Goal: Find specific page/section: Find specific page/section

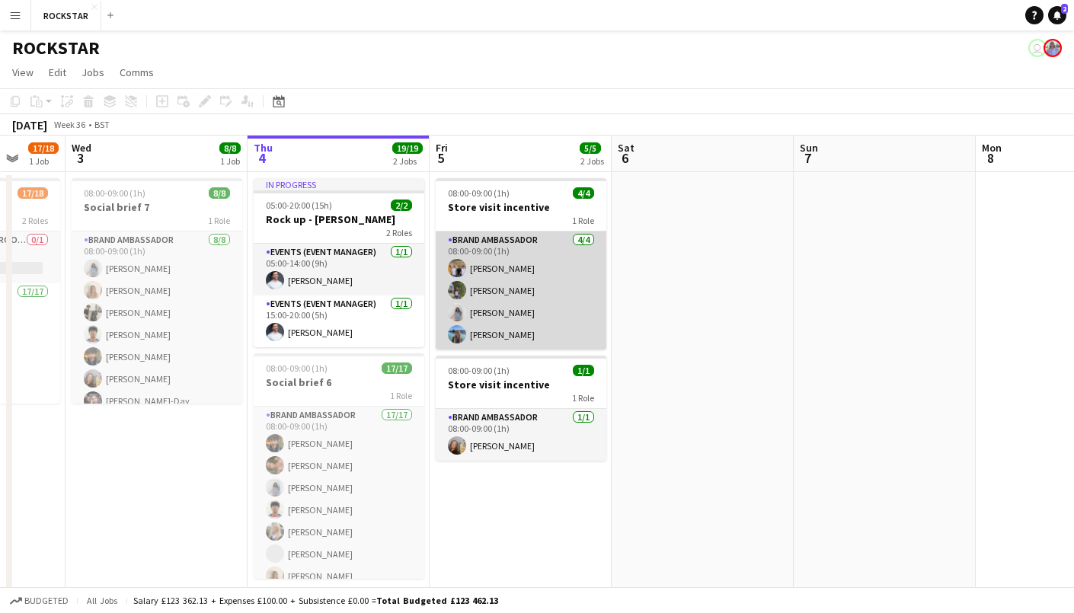
scroll to position [0, 476]
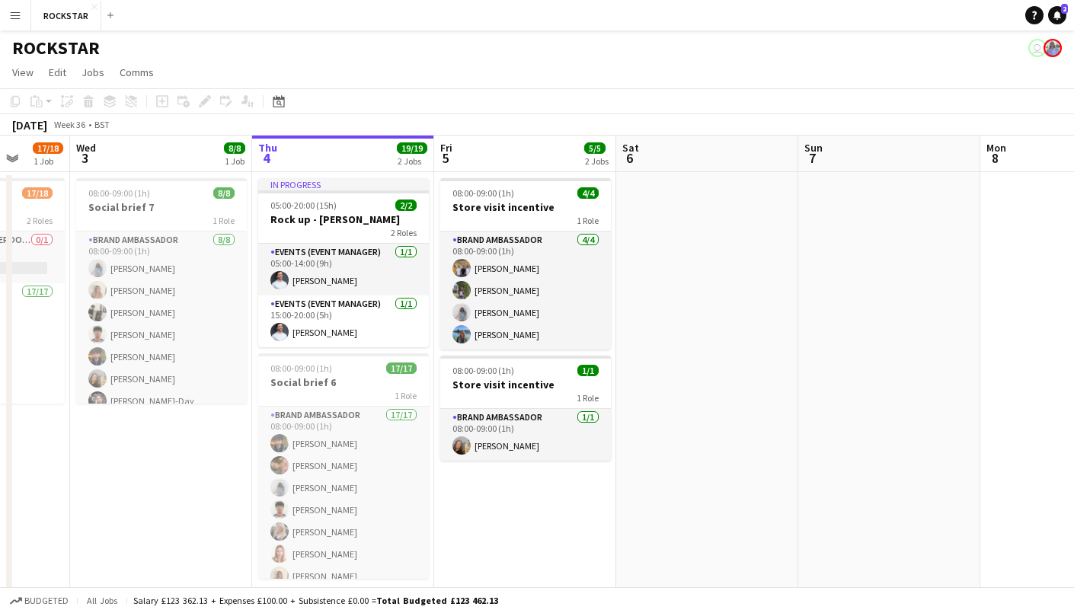
click at [411, 19] on app-navbar "Menu Boards Boards Boards All jobs Status Workforce Workforce My Workforce Recr…" at bounding box center [537, 15] width 1074 height 30
click at [562, 121] on div "September 2025 Week 36 • BST" at bounding box center [537, 124] width 1074 height 21
click at [523, 146] on app-board-header-date "Fri 5 5/5 2 Jobs" at bounding box center [525, 154] width 182 height 37
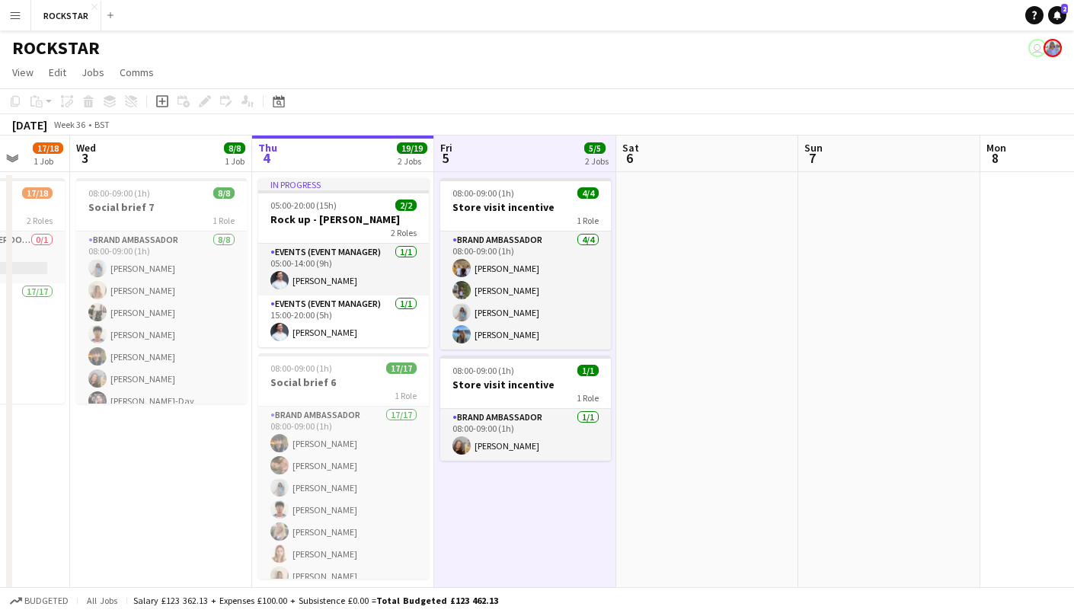
click at [429, 123] on div "September 2025 Week 36 • BST" at bounding box center [537, 124] width 1074 height 21
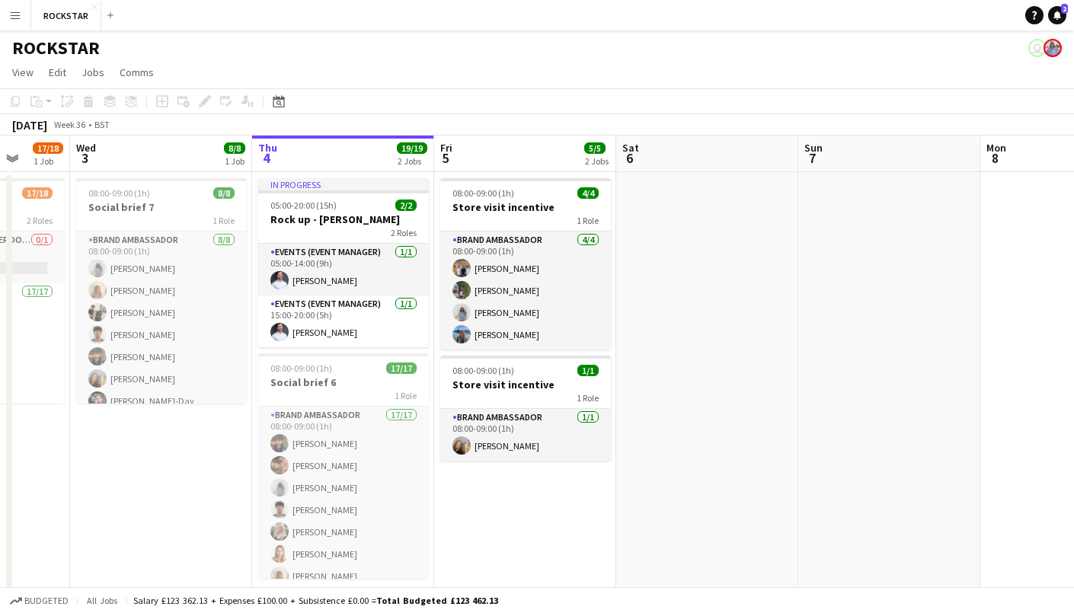
click at [472, 144] on app-board-header-date "Fri 5 5/5 2 Jobs" at bounding box center [525, 154] width 182 height 37
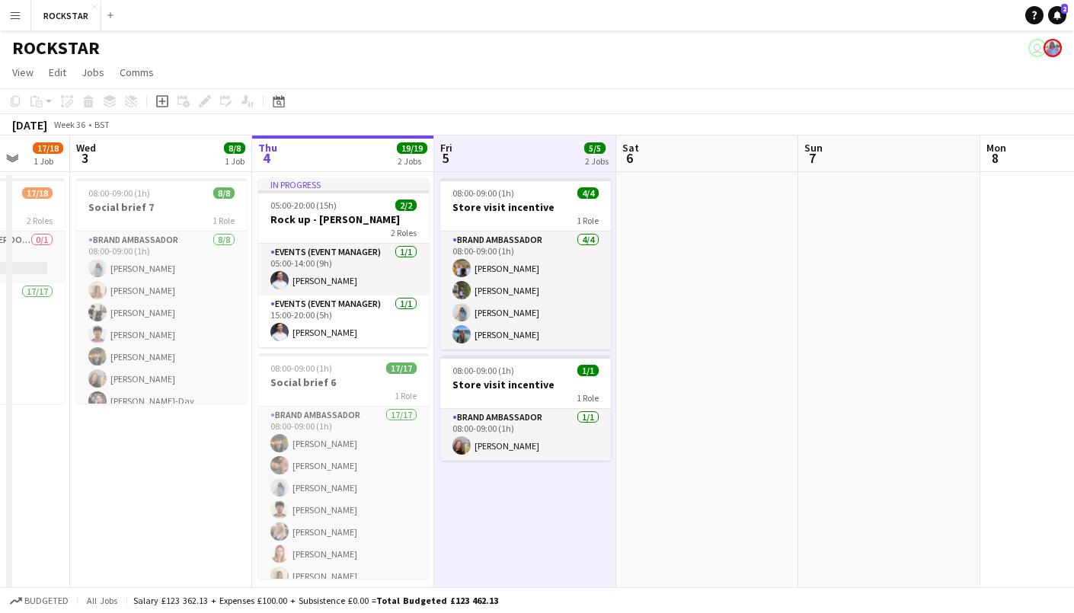
click at [385, 148] on app-board-header-date "Thu 4 19/19 2 Jobs" at bounding box center [343, 154] width 182 height 37
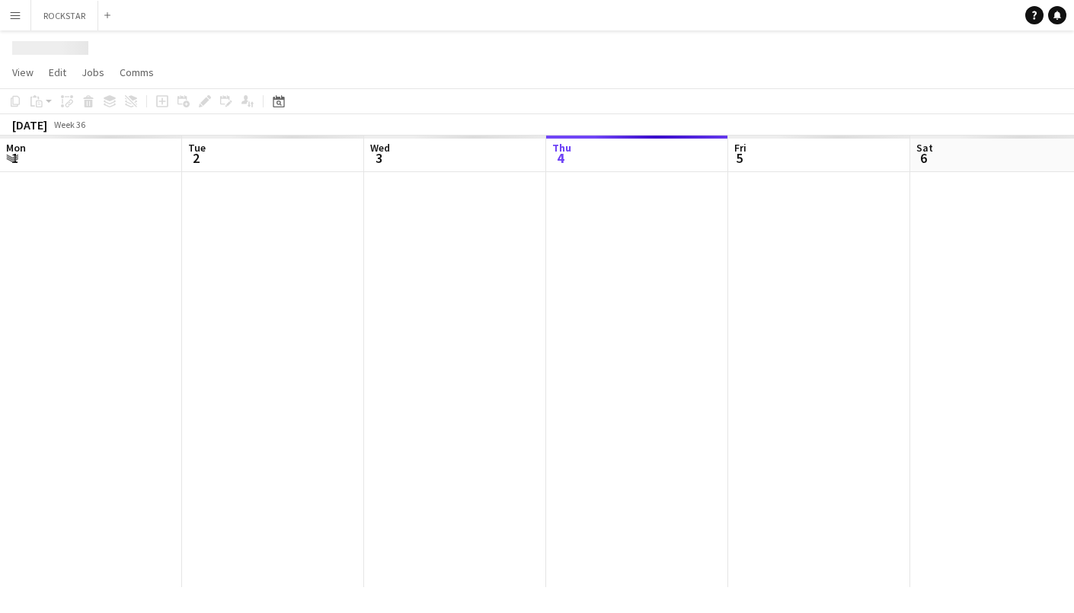
scroll to position [0, 364]
